Goal: Navigation & Orientation: Find specific page/section

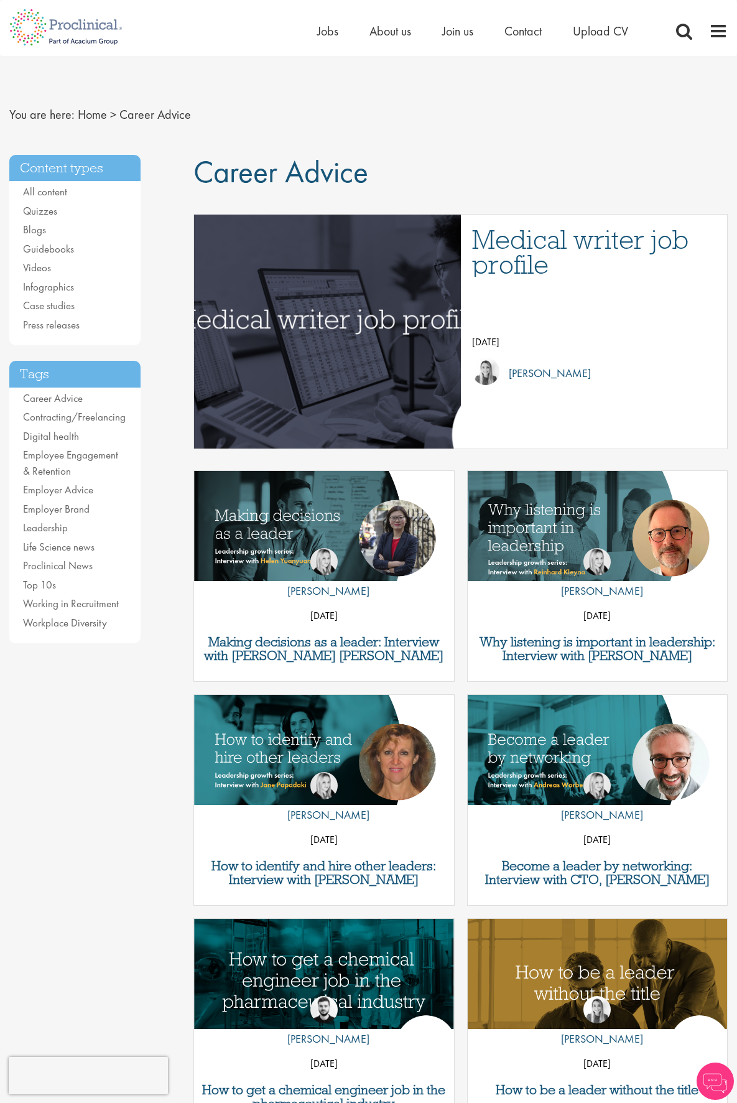
click at [153, 491] on div "Content types All content Quizzes Blogs Guidebooks Videos Infographics Case stu…" at bounding box center [92, 407] width 184 height 505
click at [333, 30] on span "Jobs" at bounding box center [327, 31] width 21 height 16
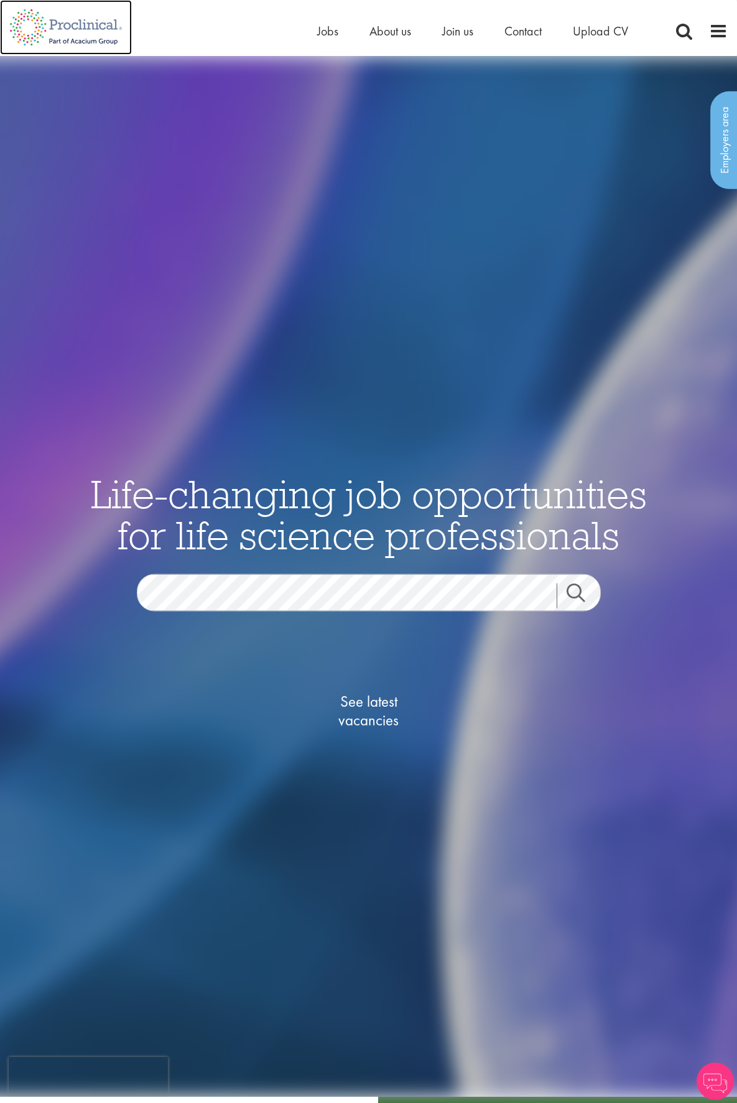
click at [82, 27] on img at bounding box center [66, 27] width 132 height 55
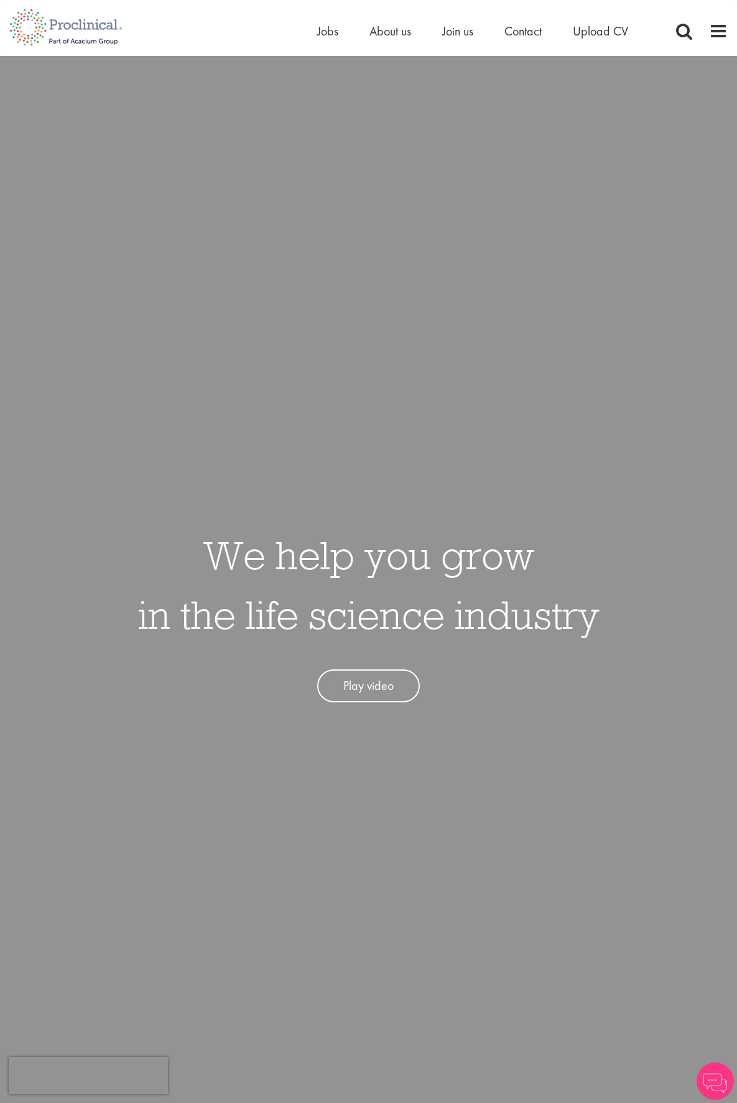
click at [255, 26] on div "Home Jobs About us Join us Contact Upload CV" at bounding box center [364, 23] width 728 height 47
